Goal: Task Accomplishment & Management: Use online tool/utility

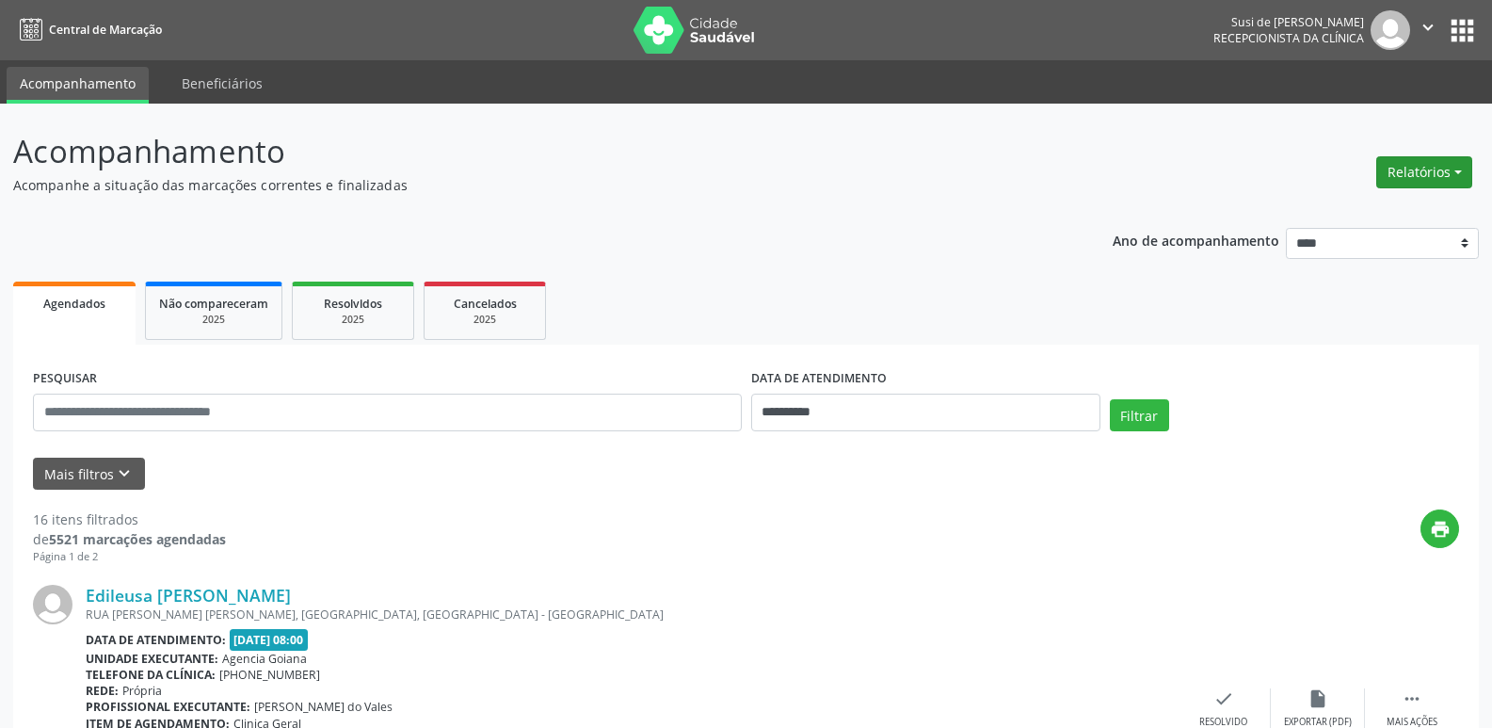
click at [1436, 168] on button "Relatórios" at bounding box center [1425, 172] width 96 height 32
click at [1332, 206] on link "Agendamentos" at bounding box center [1372, 213] width 202 height 26
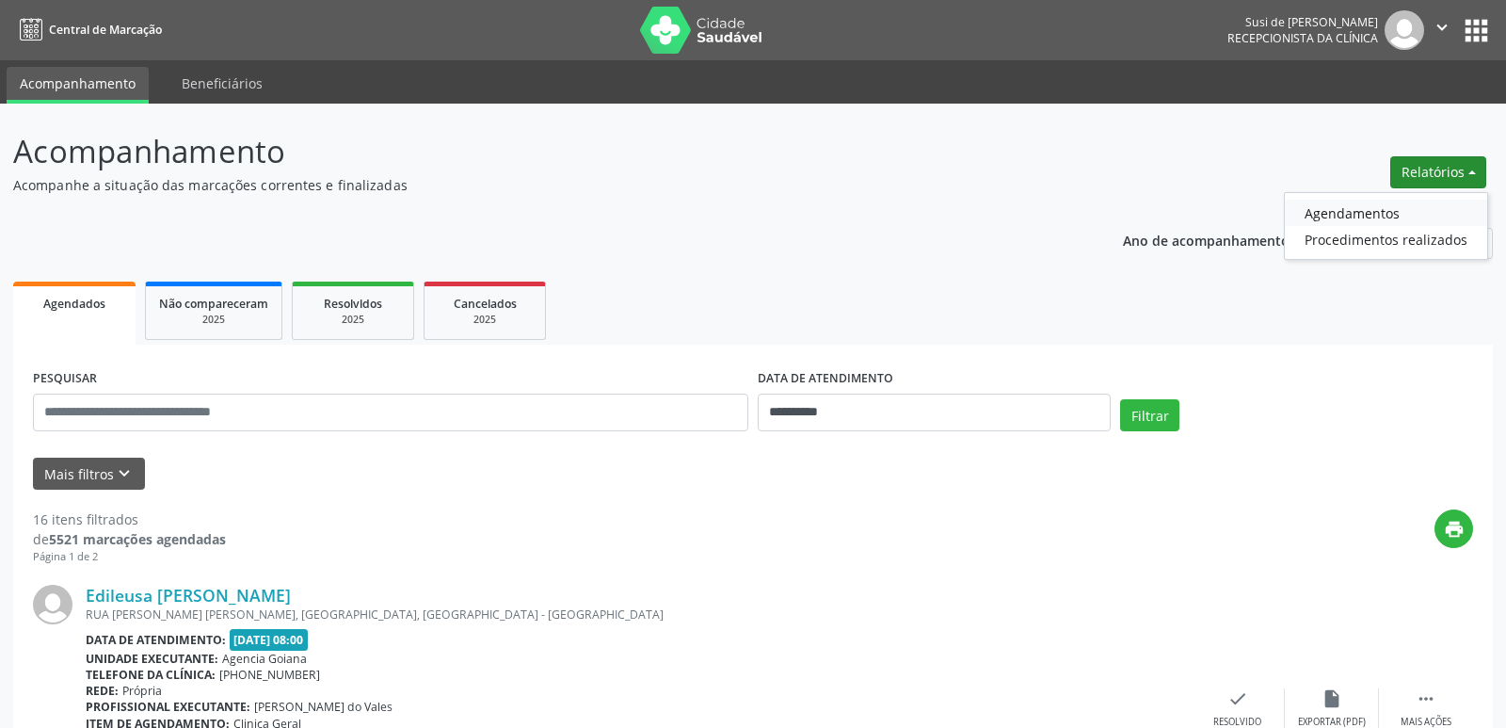
select select "*"
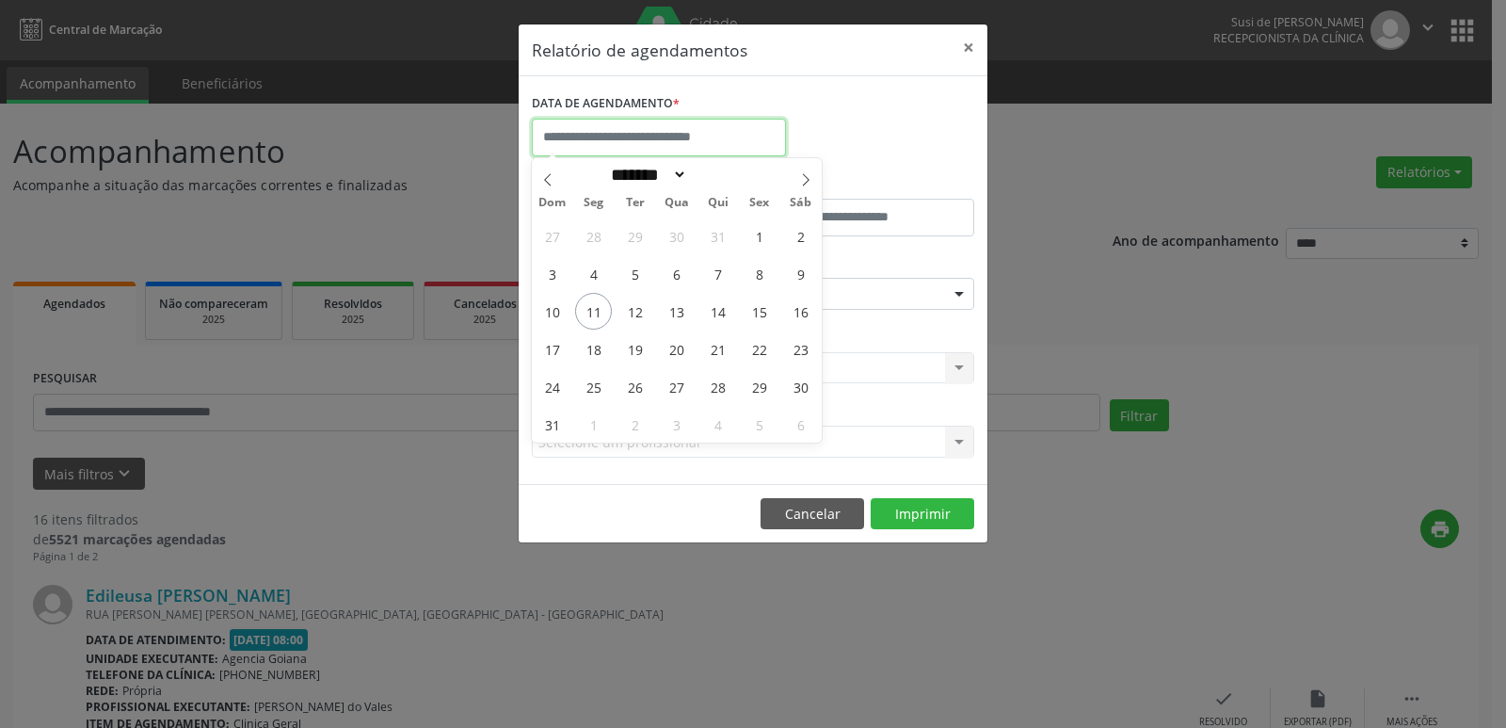
click at [741, 132] on input "text" at bounding box center [659, 138] width 254 height 38
click at [594, 348] on span "18" at bounding box center [593, 348] width 37 height 37
type input "**********"
click at [594, 348] on span "18" at bounding box center [593, 348] width 37 height 37
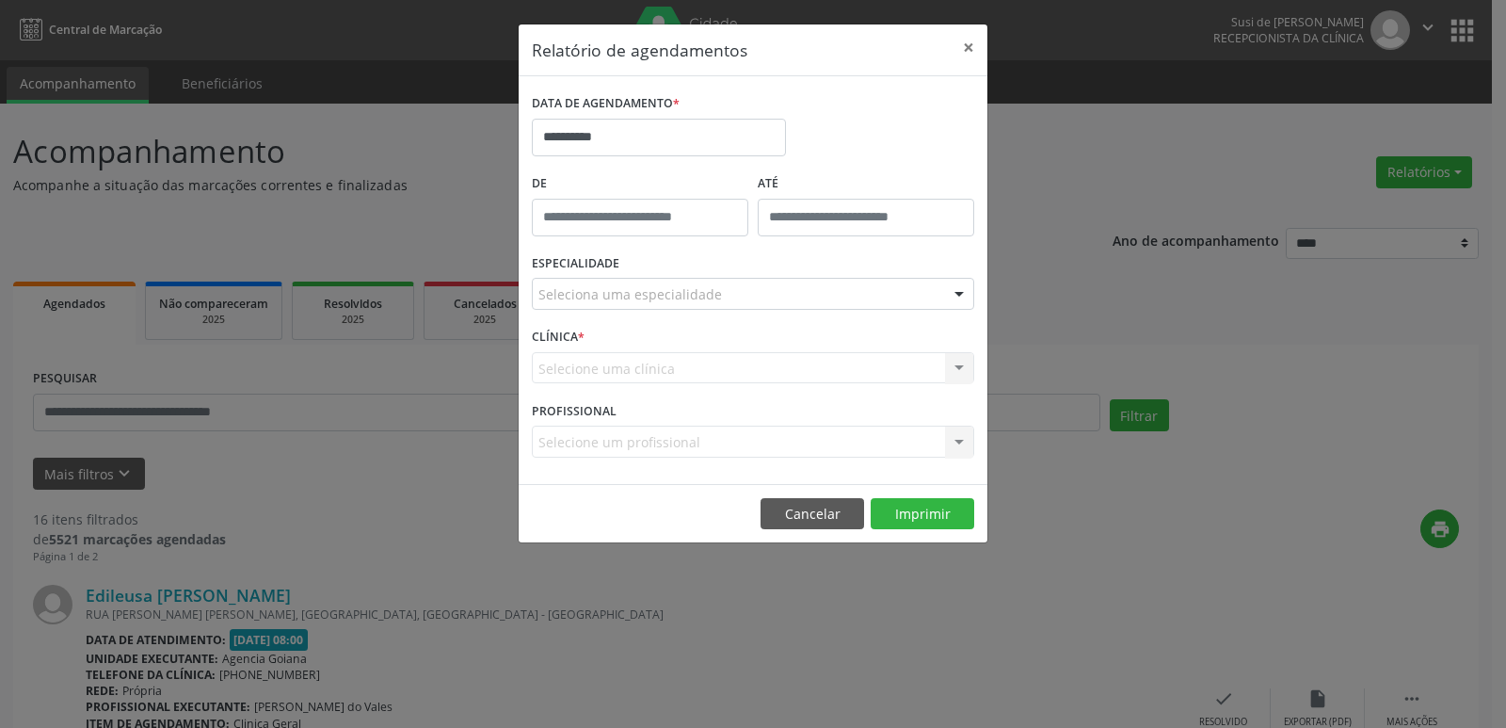
click at [594, 348] on div "CLÍNICA * Selecione uma clínica Nenhum resultado encontrado para: " " Não há ne…" at bounding box center [753, 359] width 452 height 73
click at [956, 297] on div at bounding box center [959, 295] width 28 height 32
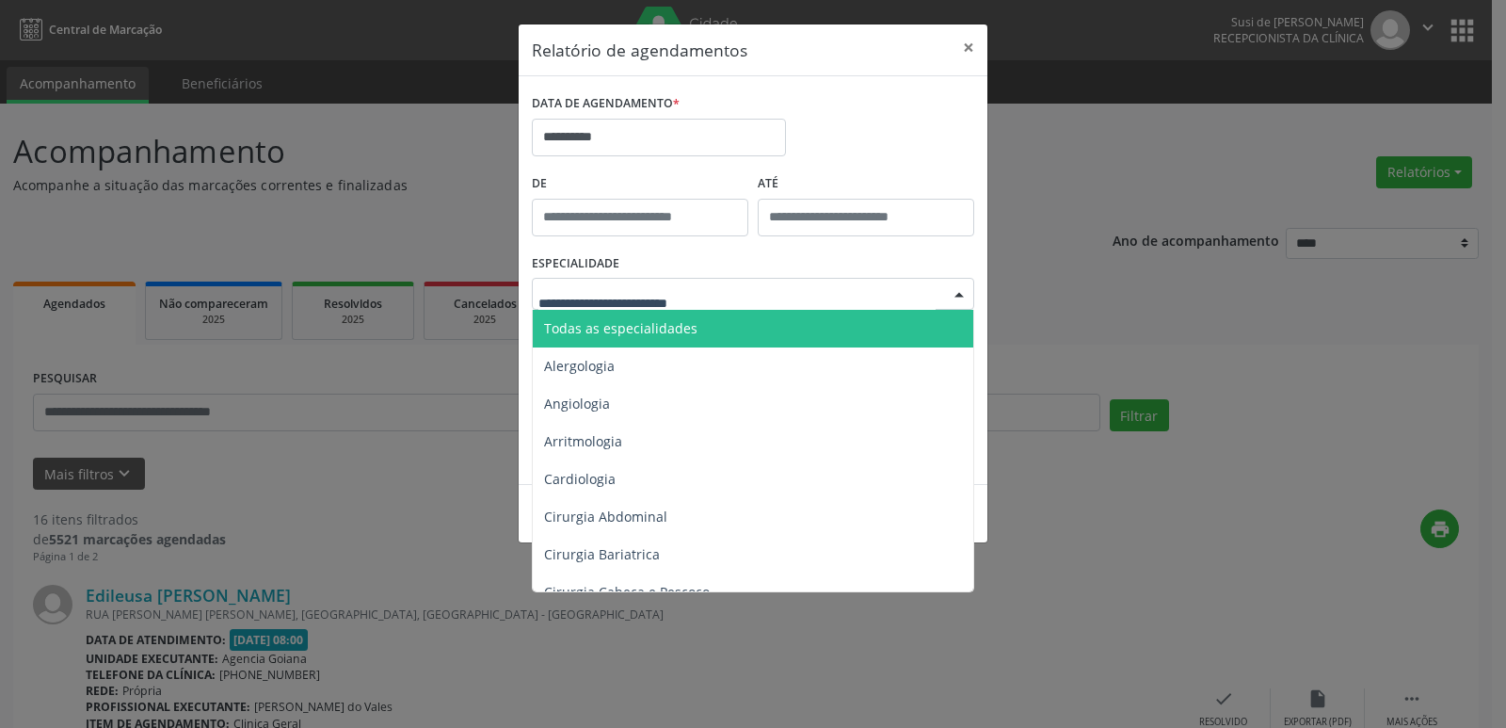
click at [686, 329] on span "Todas as especialidades" at bounding box center [620, 328] width 153 height 18
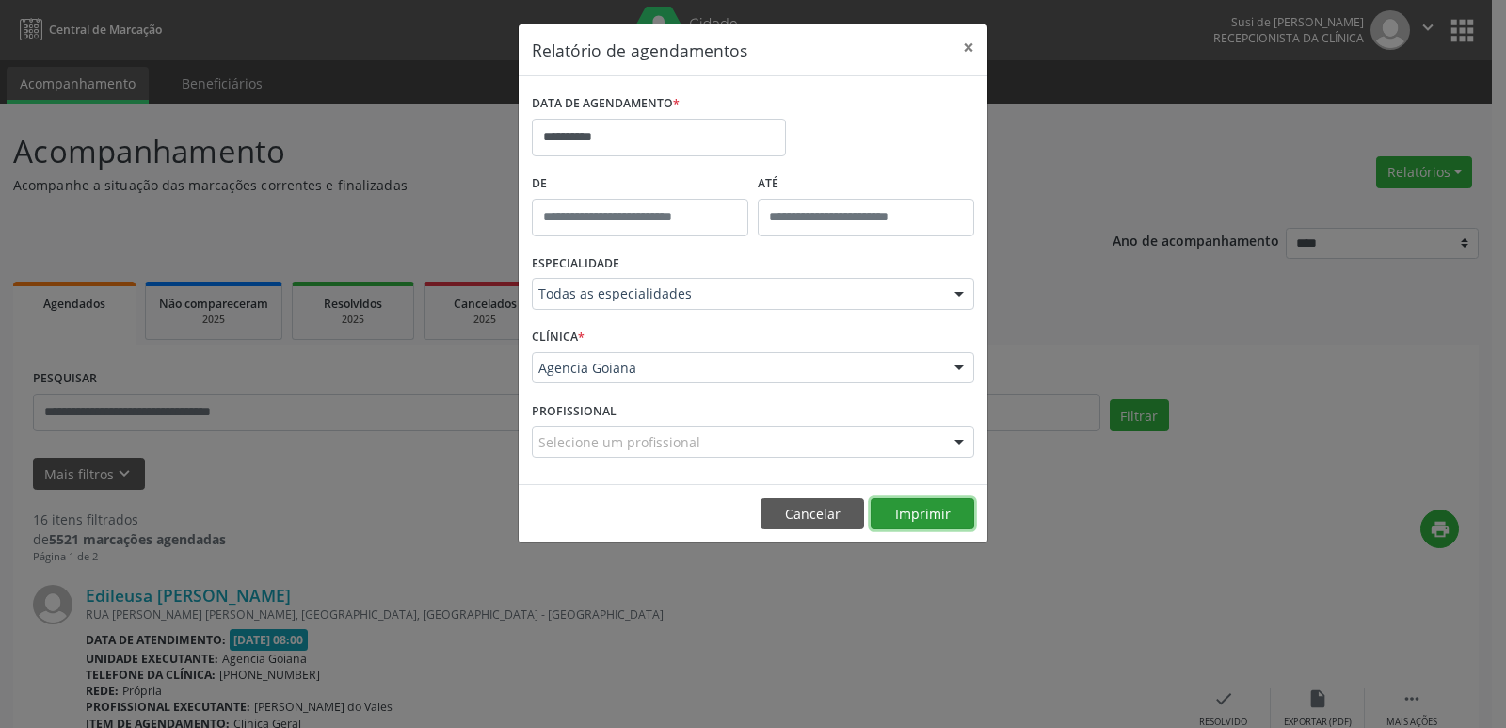
click at [937, 516] on button "Imprimir" at bounding box center [923, 514] width 104 height 32
